Goal: Transaction & Acquisition: Purchase product/service

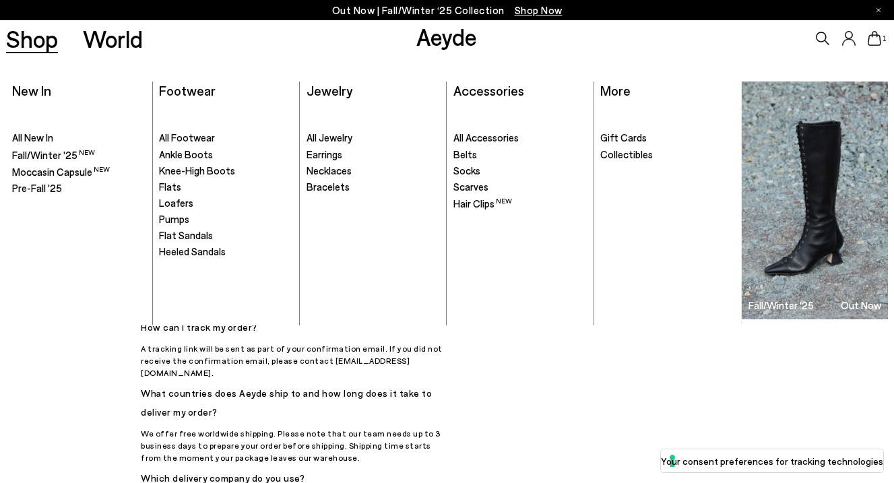
scroll to position [843, 0]
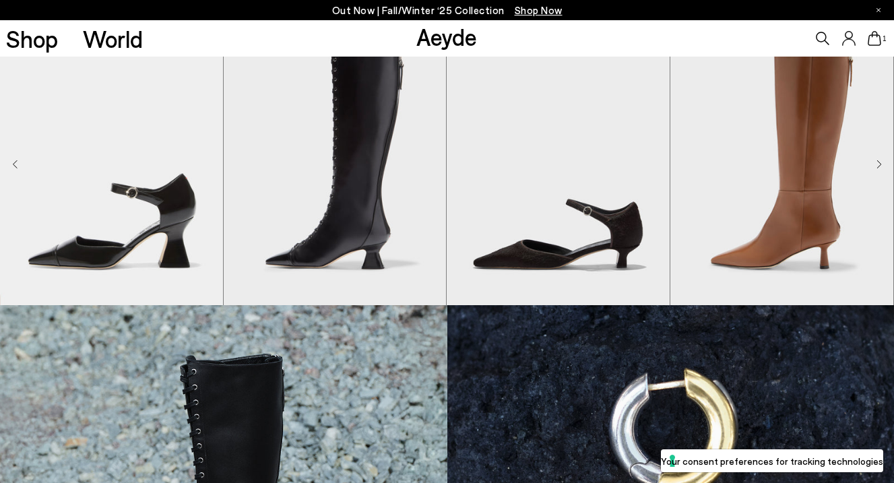
scroll to position [457, 0]
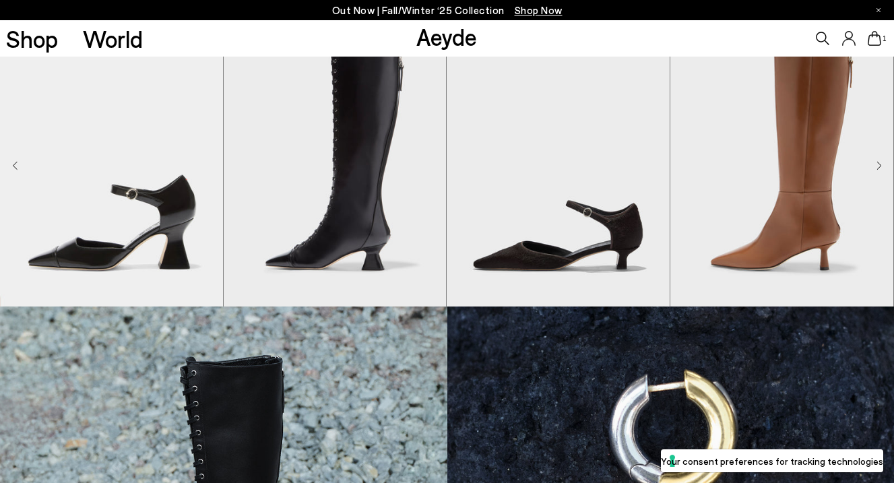
click at [876, 40] on icon at bounding box center [874, 38] width 13 height 15
